Goal: Task Accomplishment & Management: Use online tool/utility

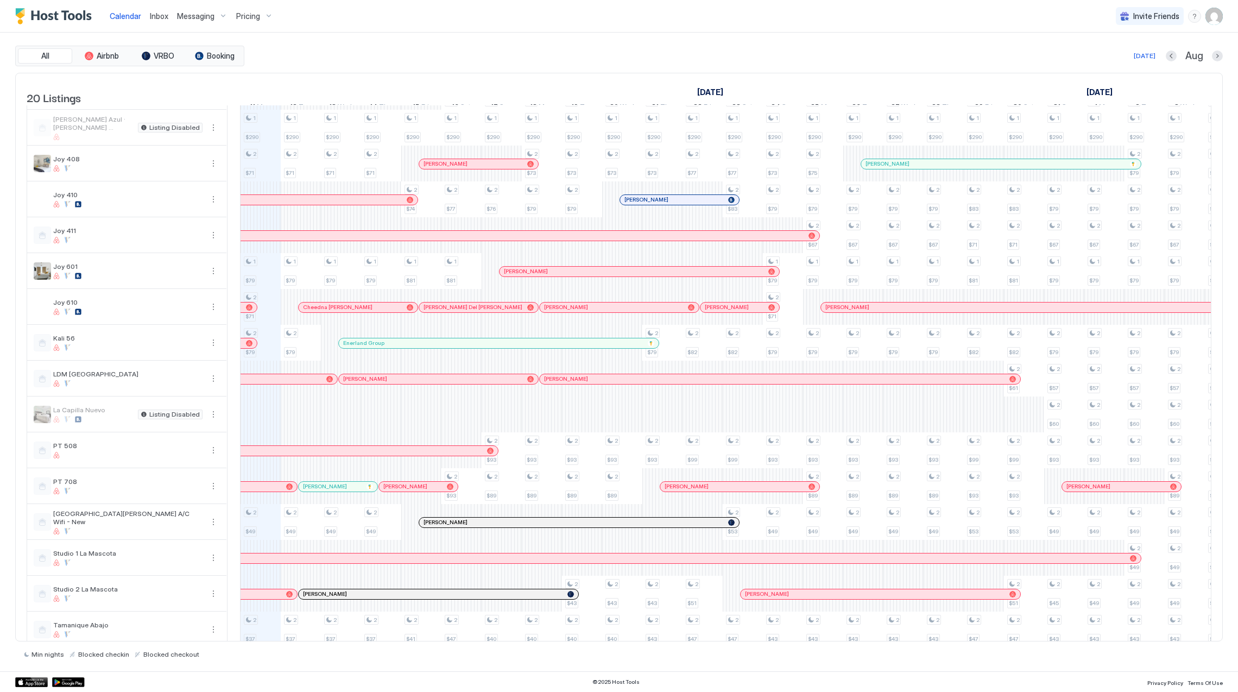
scroll to position [207, 0]
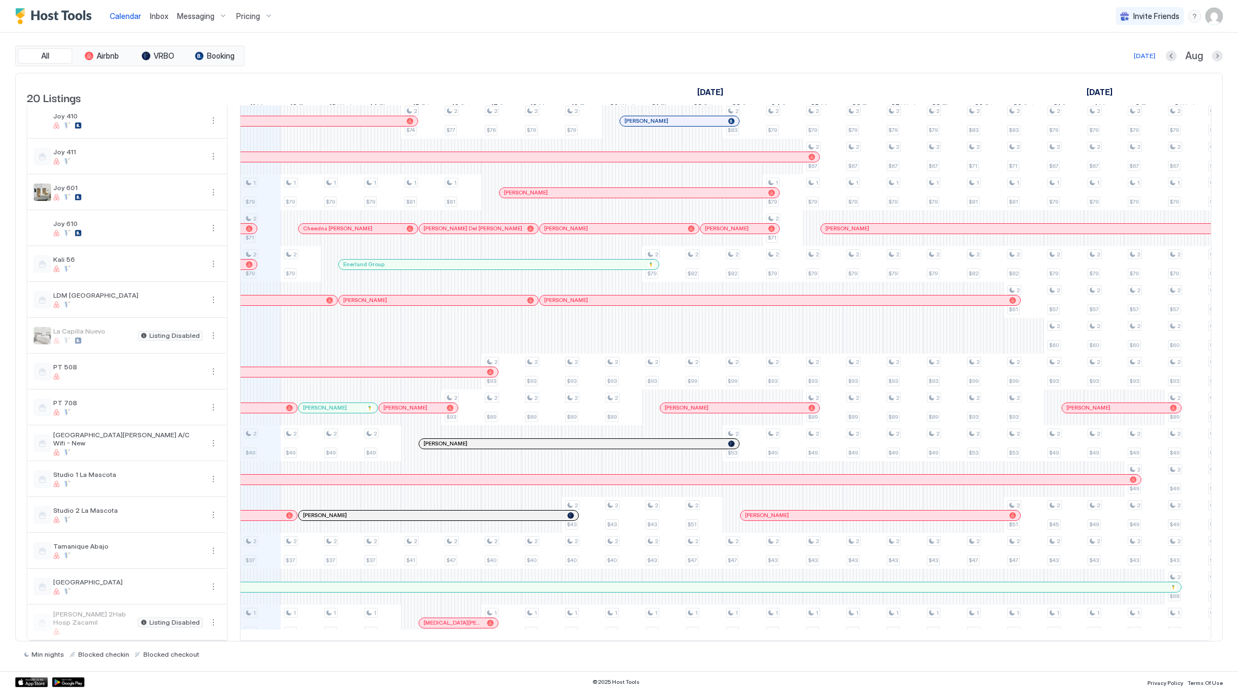
click at [163, 16] on span "Inbox" at bounding box center [159, 15] width 18 height 9
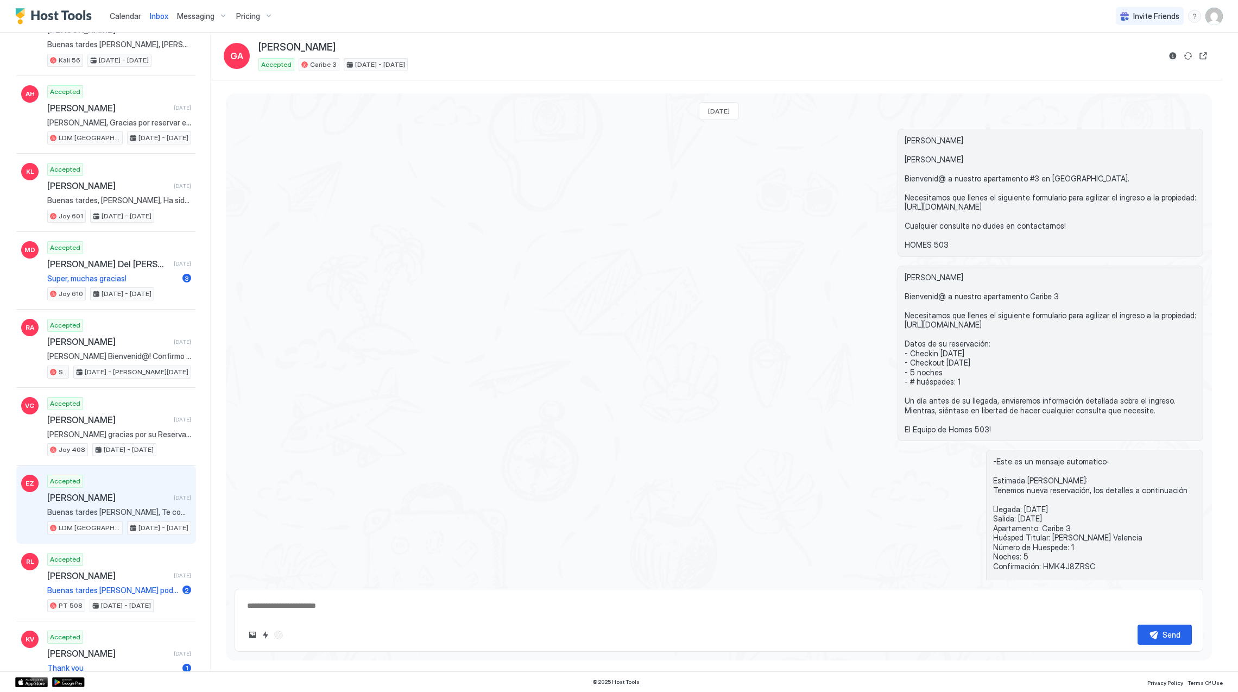
scroll to position [1303, 0]
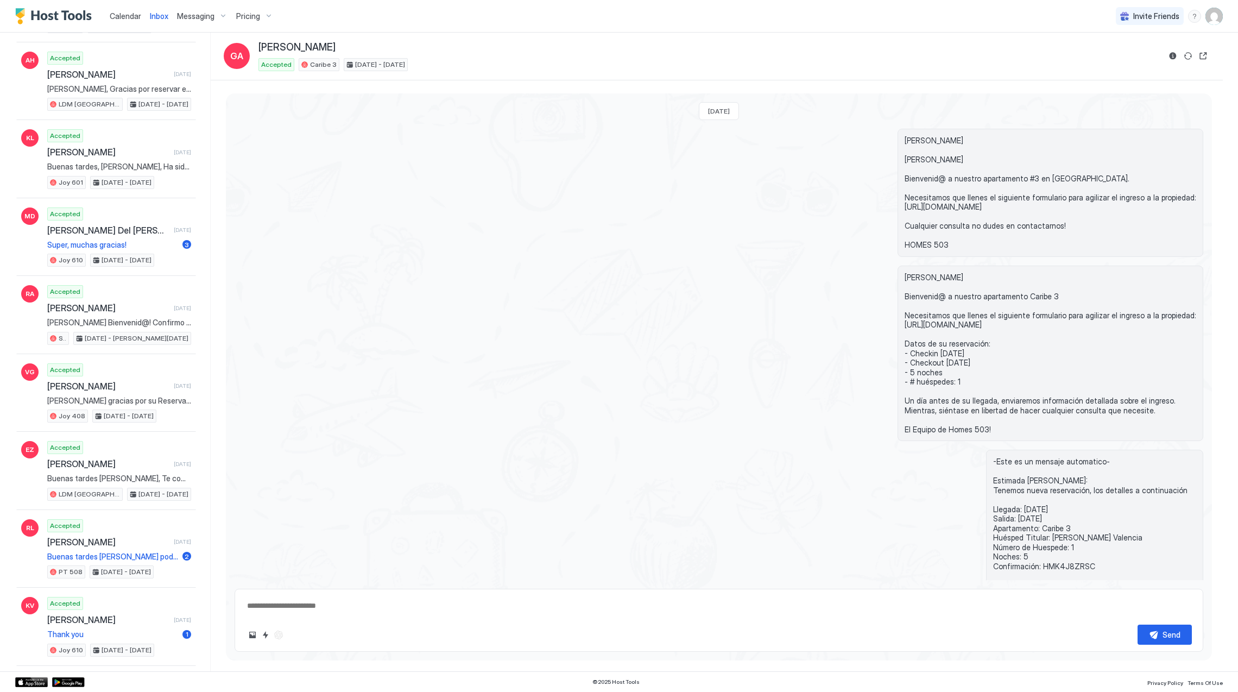
click at [115, 16] on span "Calendar" at bounding box center [125, 15] width 31 height 9
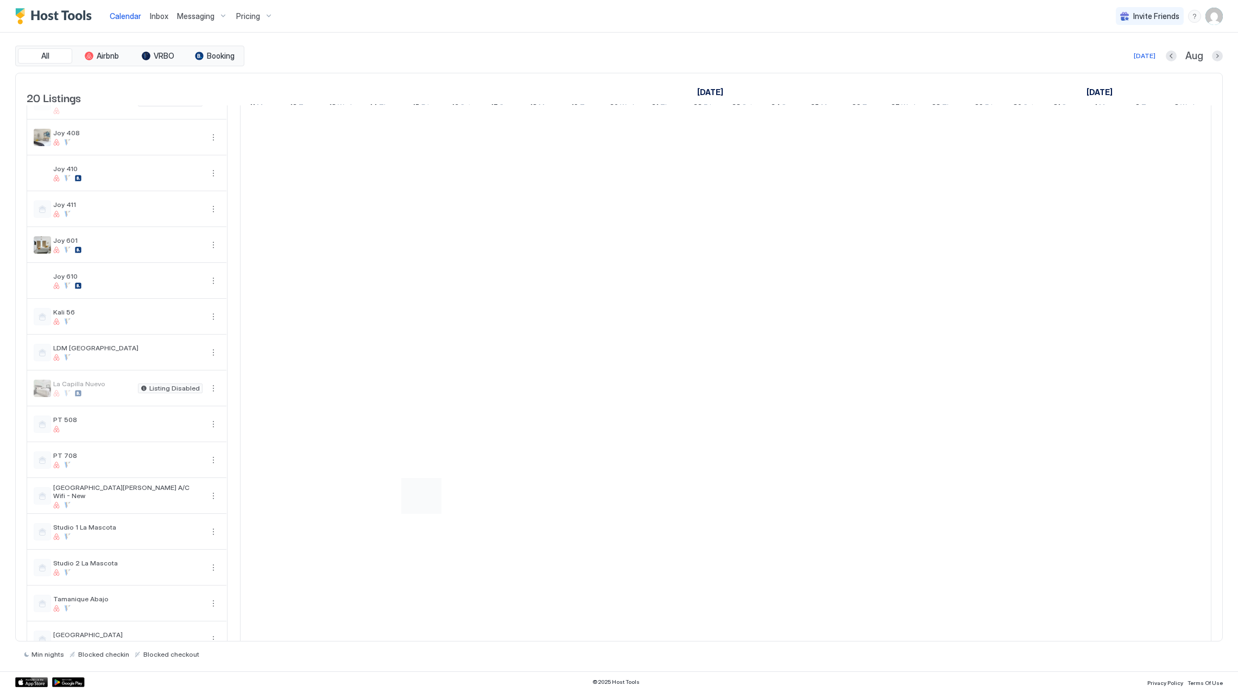
scroll to position [207, 0]
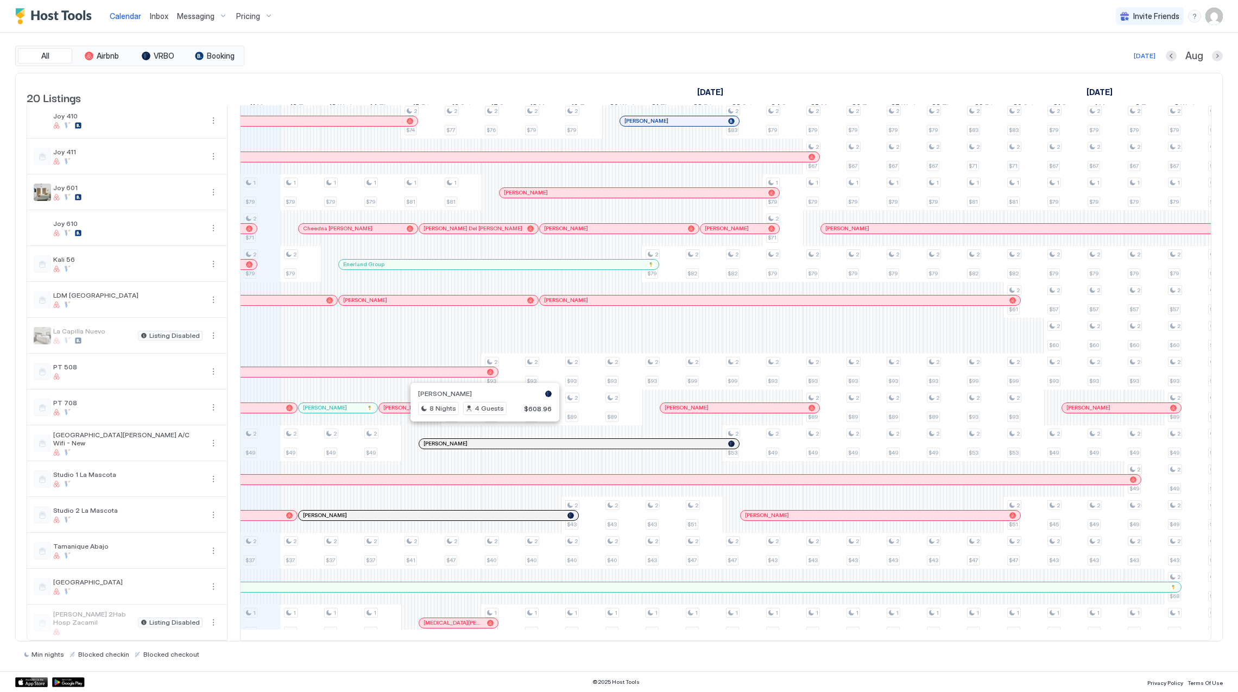
click at [481, 439] on div at bounding box center [481, 443] width 9 height 9
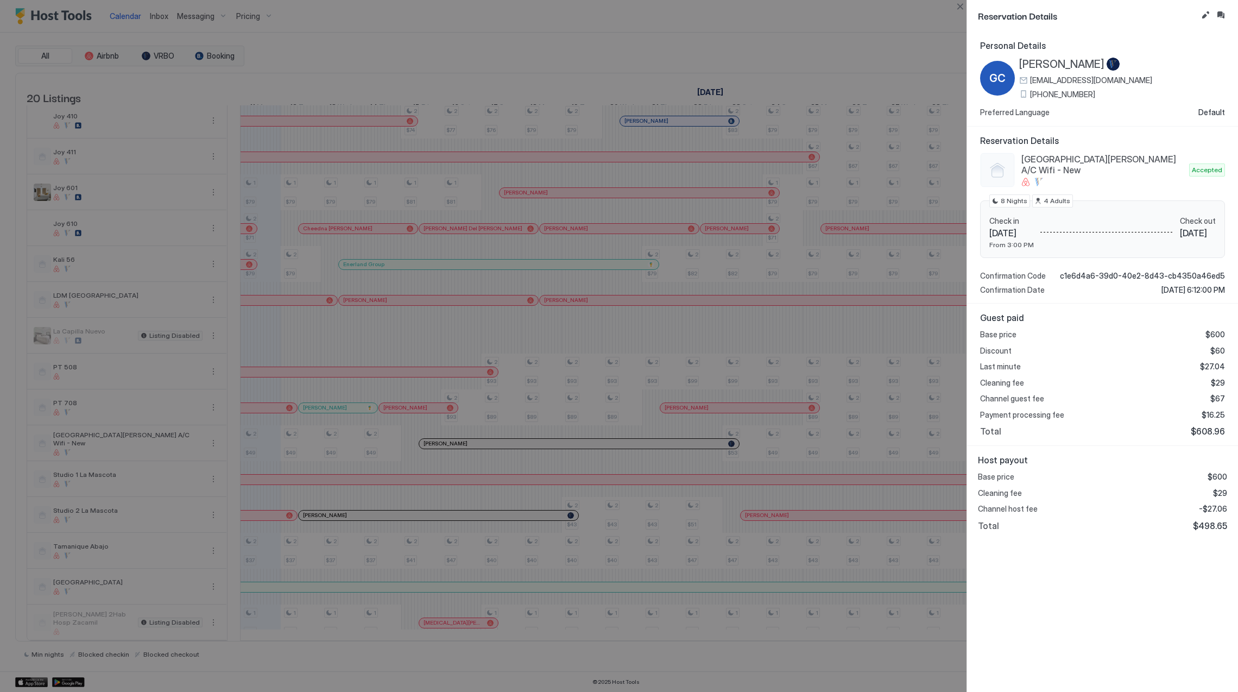
click at [579, 382] on div at bounding box center [619, 346] width 1238 height 692
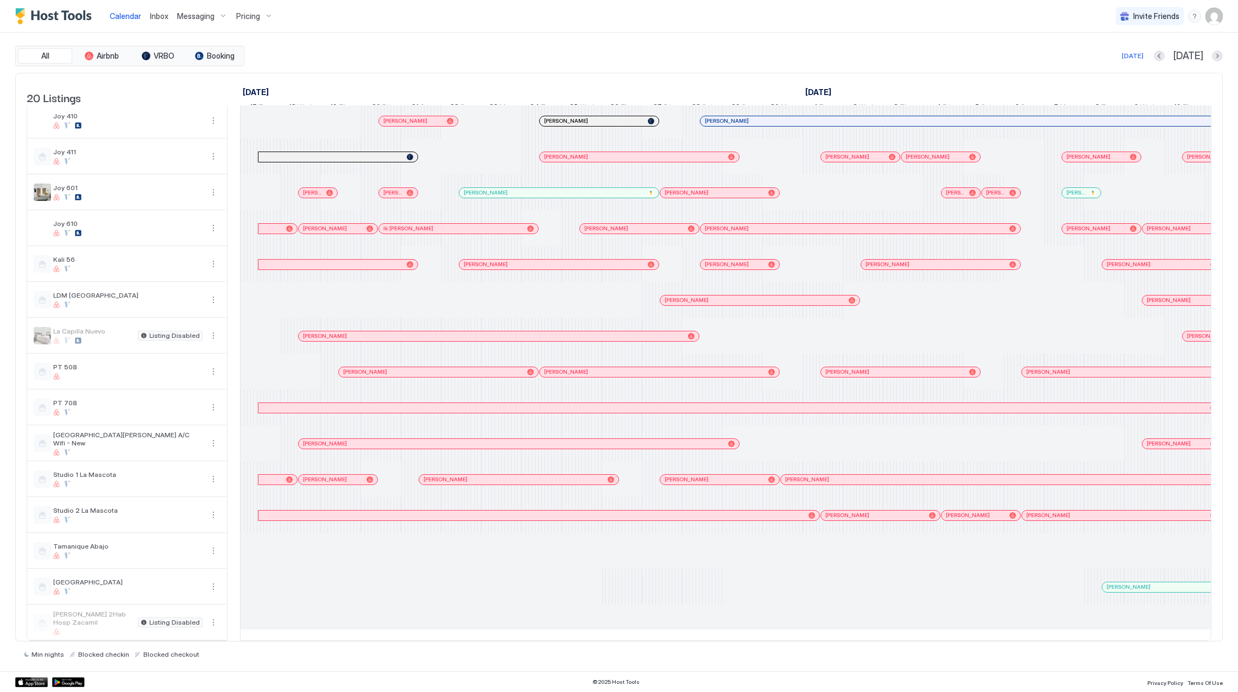
scroll to position [0, 804]
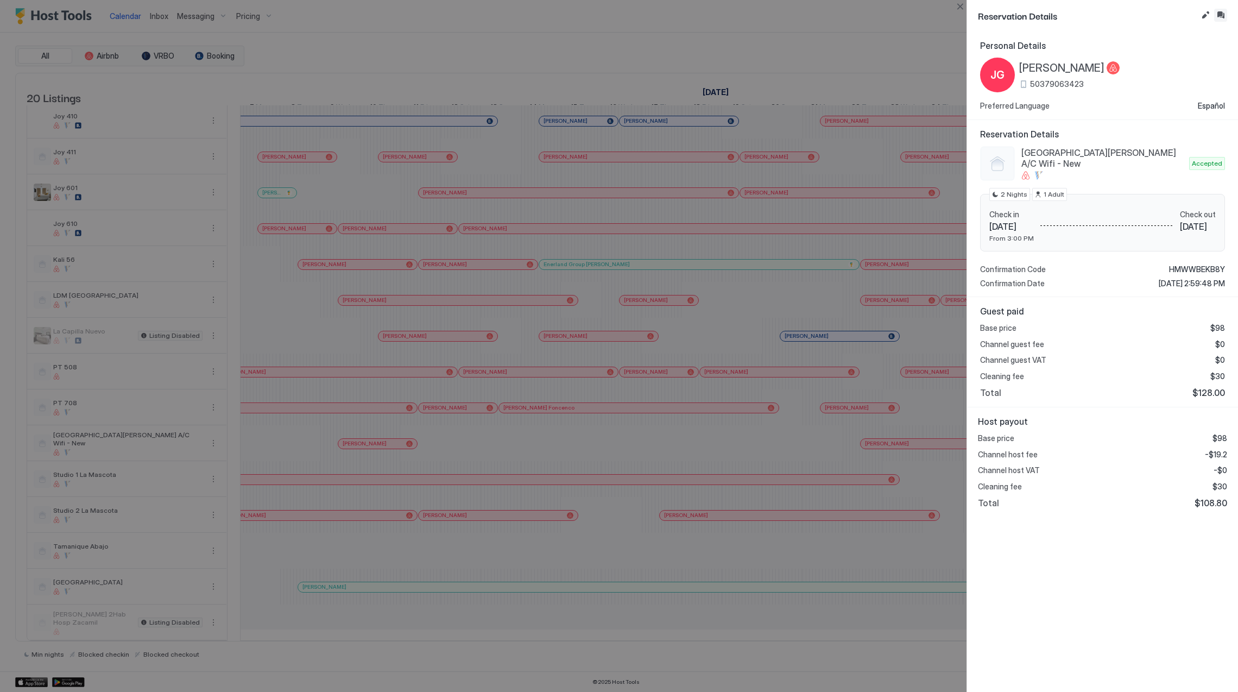
click at [1221, 15] on button "Inbox" at bounding box center [1220, 15] width 13 height 13
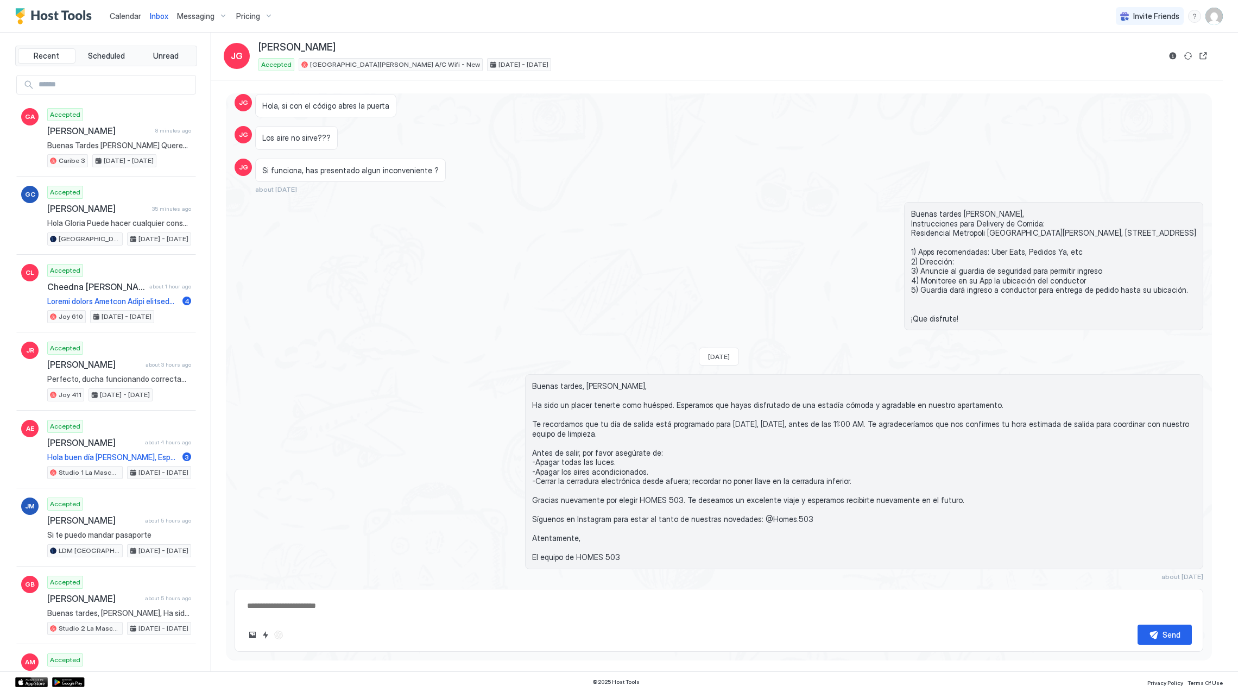
type textarea "*"
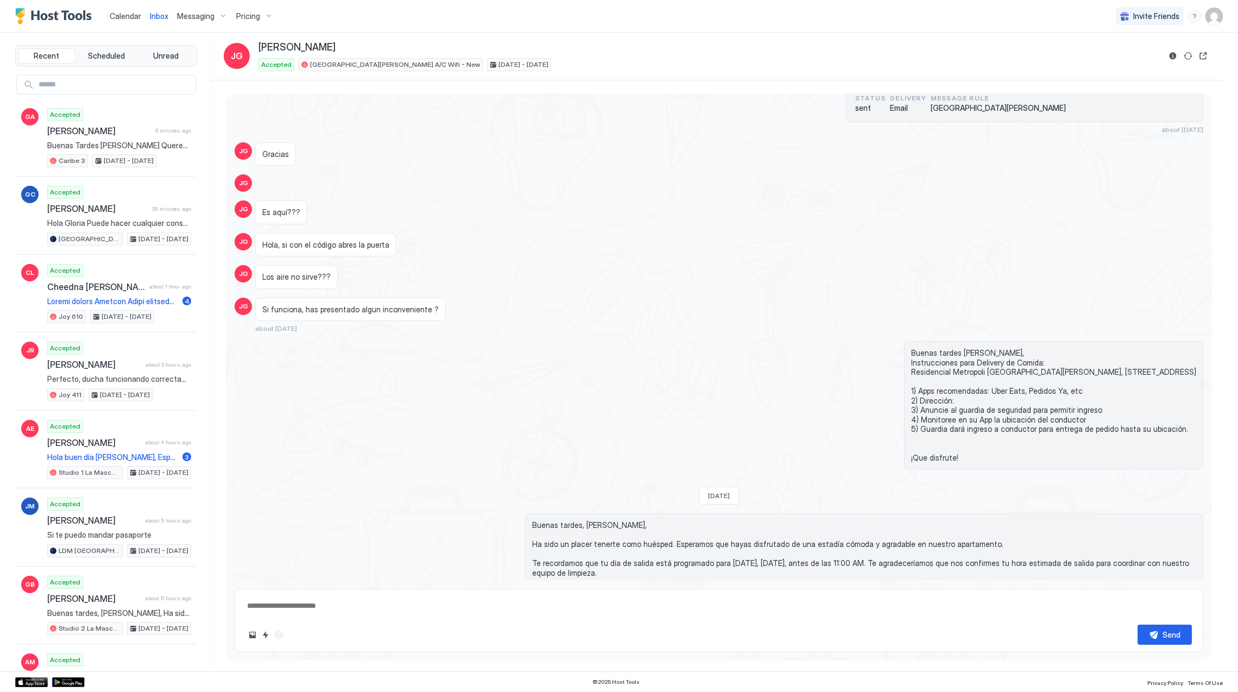
scroll to position [1209, 0]
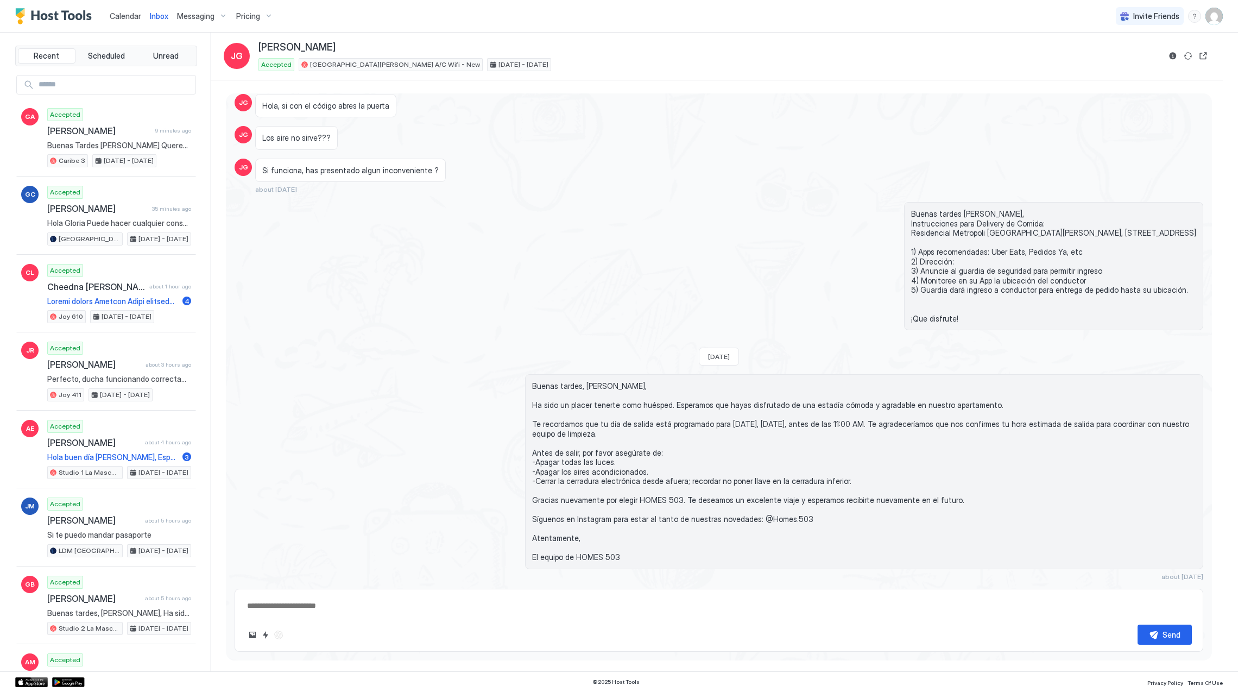
click at [201, 12] on span "Messaging" at bounding box center [195, 16] width 37 height 10
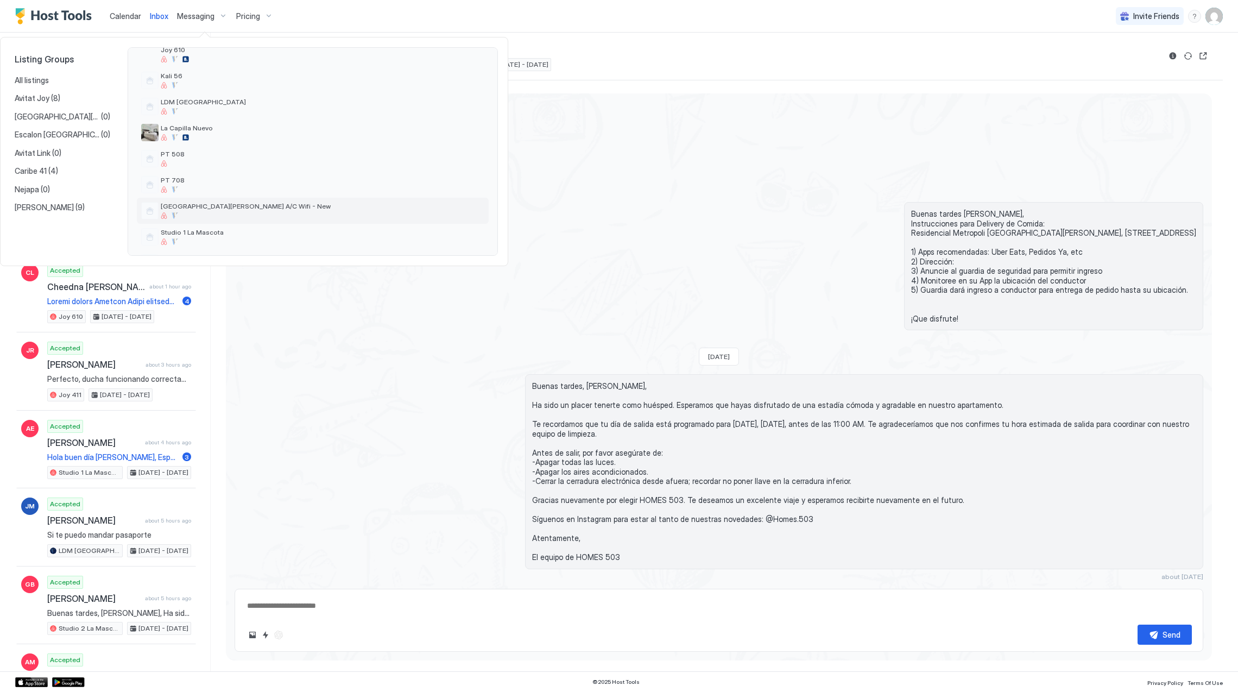
scroll to position [289, 0]
click at [268, 186] on span "[GEOGRAPHIC_DATA][PERSON_NAME] A/C Wifi - New" at bounding box center [246, 184] width 170 height 8
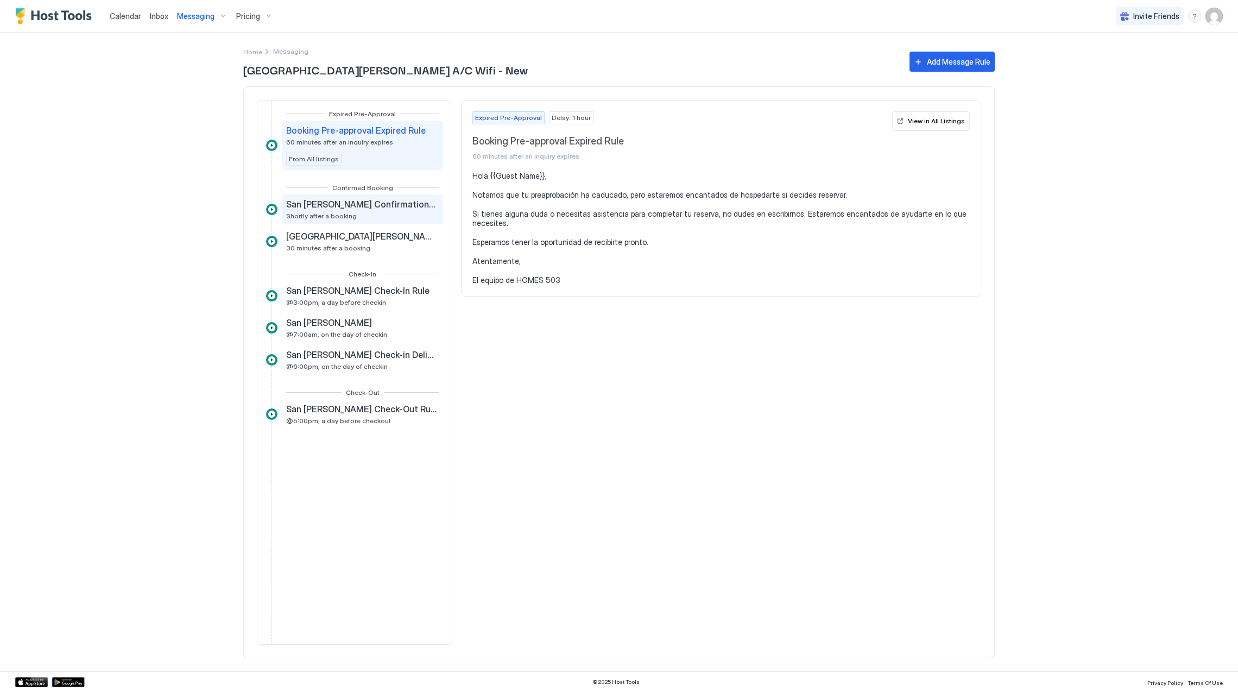
click at [342, 222] on div "San [PERSON_NAME] Confirmation Rule Shortly after a booking" at bounding box center [362, 209] width 161 height 30
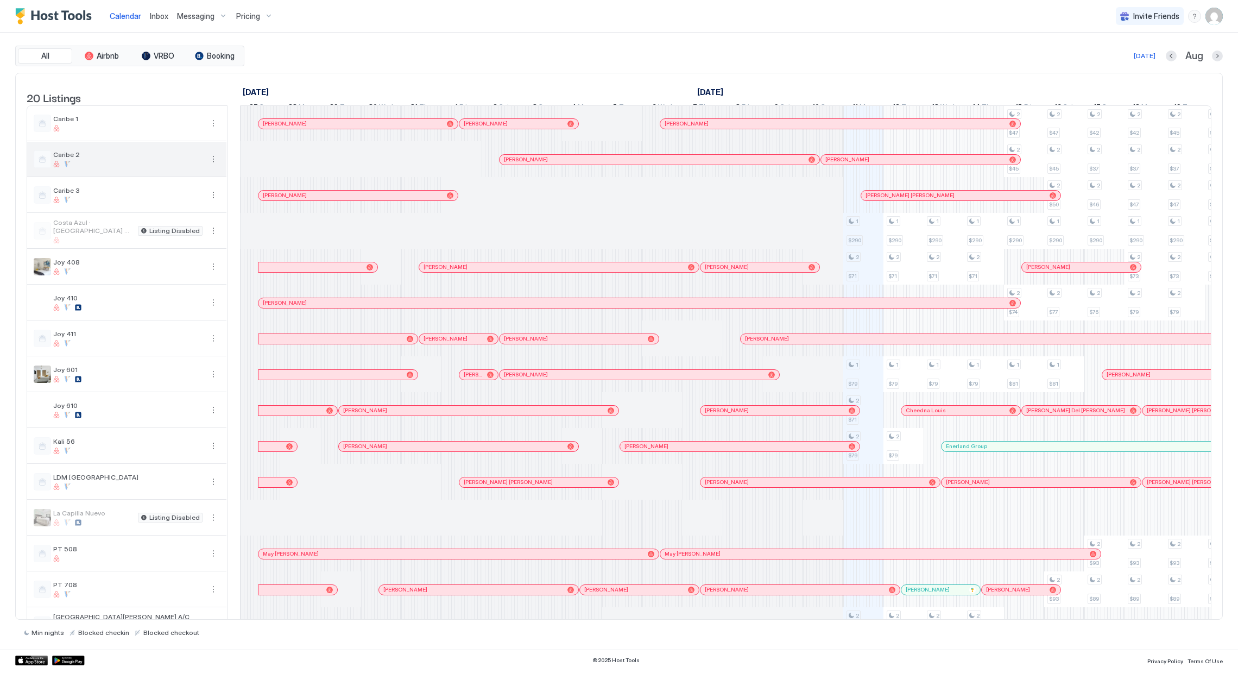
scroll to position [0, 603]
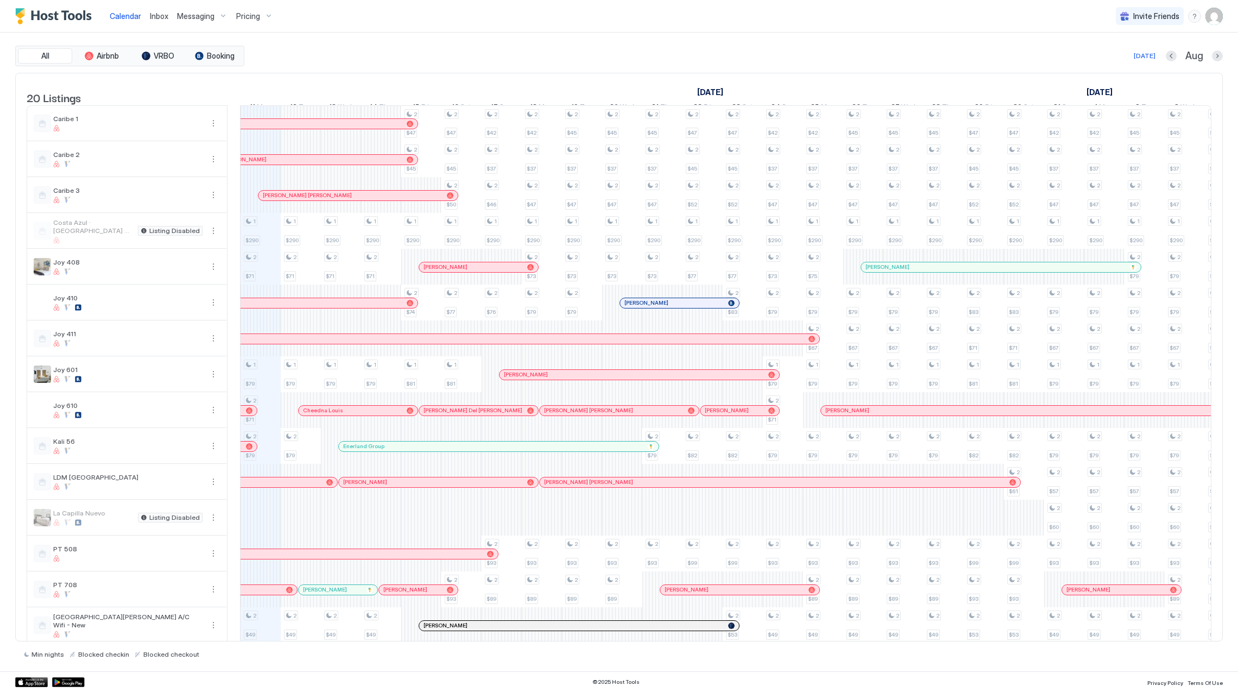
click at [0, 0] on div at bounding box center [0, 0] width 0 height 0
click at [598, 451] on div at bounding box center [597, 446] width 9 height 9
